Goal: Transaction & Acquisition: Subscribe to service/newsletter

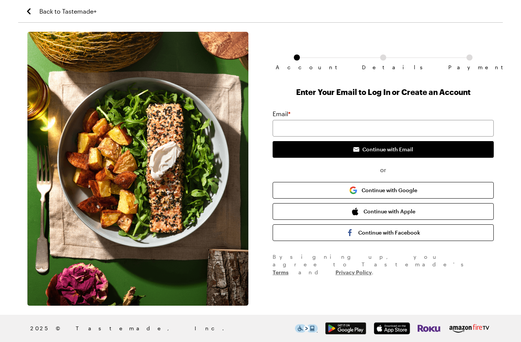
click at [396, 326] on img at bounding box center [391, 328] width 36 height 12
click at [400, 211] on button "Continue with Apple" at bounding box center [382, 211] width 221 height 17
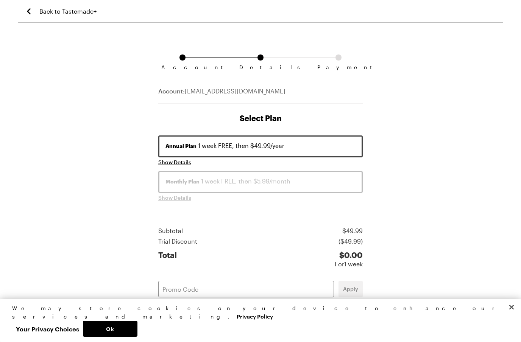
scroll to position [31, 0]
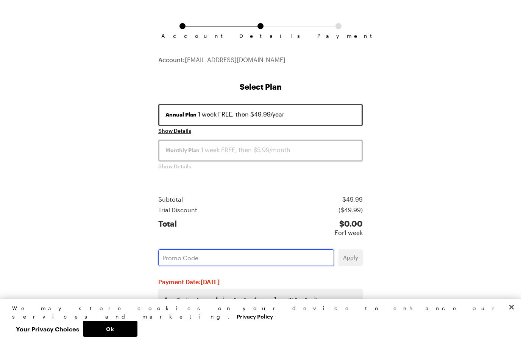
click at [269, 260] on input "text" at bounding box center [246, 257] width 176 height 17
paste input "9HMEWRLD"
type input "9HMEWRLD"
click at [355, 257] on span "Apply" at bounding box center [350, 258] width 15 height 8
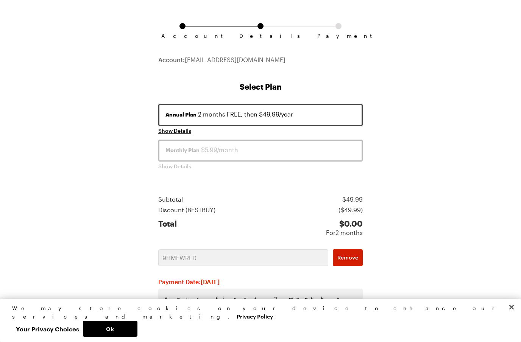
click at [137, 337] on button "Ok" at bounding box center [110, 329] width 54 height 16
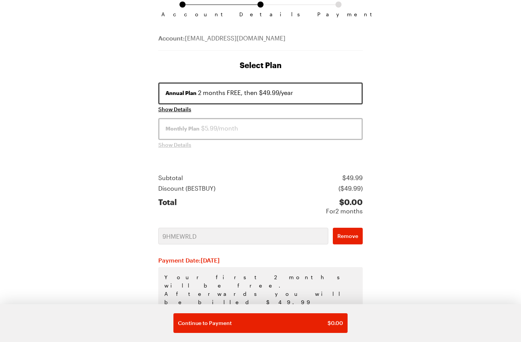
scroll to position [53, 0]
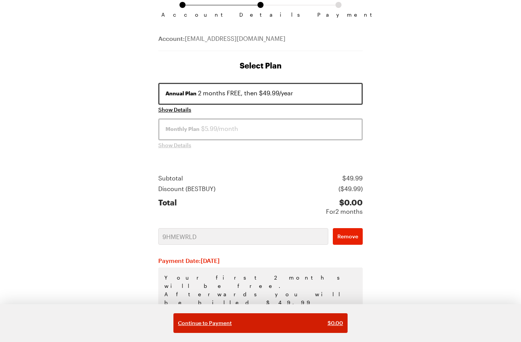
click at [268, 327] on div "Continue to Payment $ 0.00" at bounding box center [260, 323] width 165 height 8
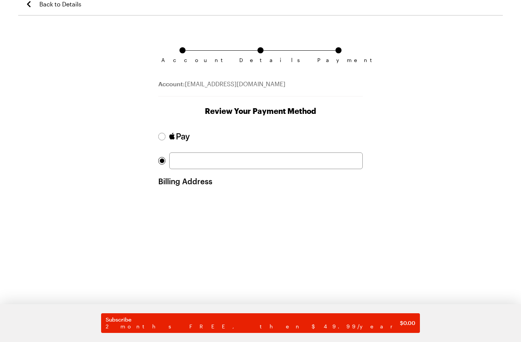
scroll to position [10, 0]
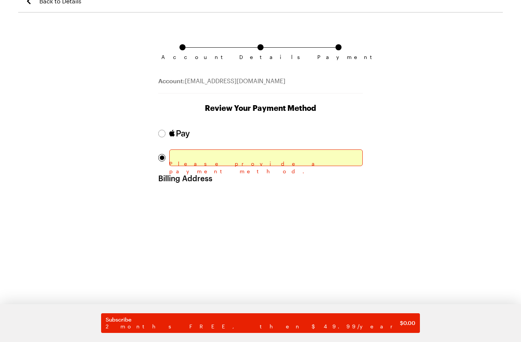
drag, startPoint x: 268, startPoint y: 350, endPoint x: 0, endPoint y: -11, distance: 449.7
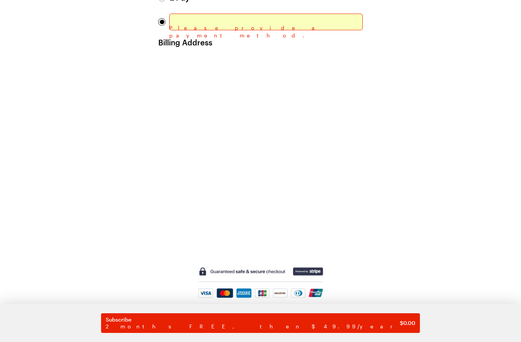
scroll to position [140, 0]
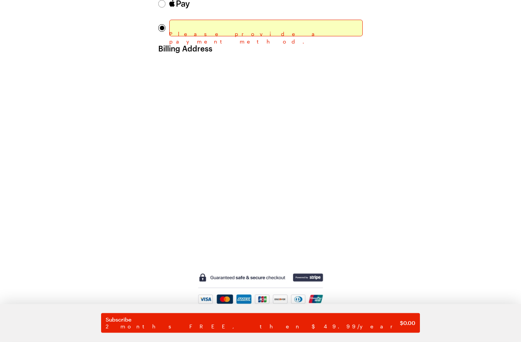
click at [432, 246] on div "Account Details Payment Account: cskeller07@gmail.com Review Your Payment Metho…" at bounding box center [260, 131] width 484 height 478
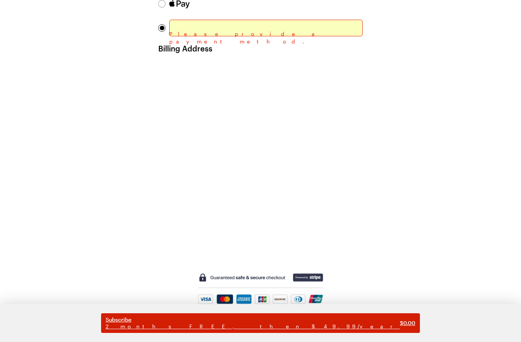
click at [254, 330] on span "2 months FREE, then $49.99/year" at bounding box center [253, 326] width 294 height 7
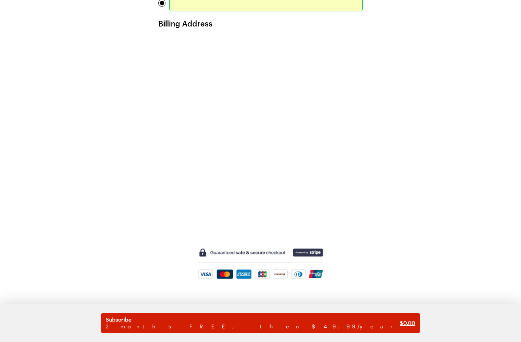
click at [256, 323] on span "Subscribe" at bounding box center [253, 319] width 294 height 7
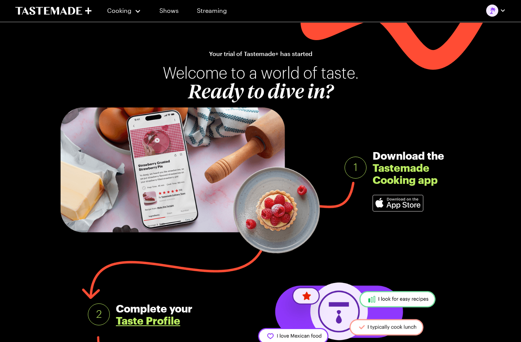
click at [389, 201] on img at bounding box center [398, 203] width 50 height 16
